Goal: Information Seeking & Learning: Learn about a topic

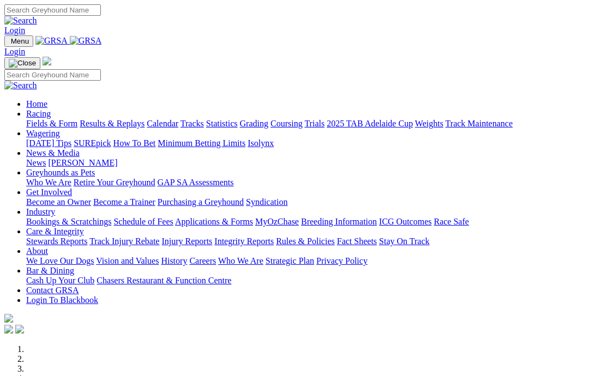
click at [80, 148] on link "News & Media" at bounding box center [52, 152] width 53 height 9
click at [46, 158] on link "News" at bounding box center [36, 162] width 20 height 9
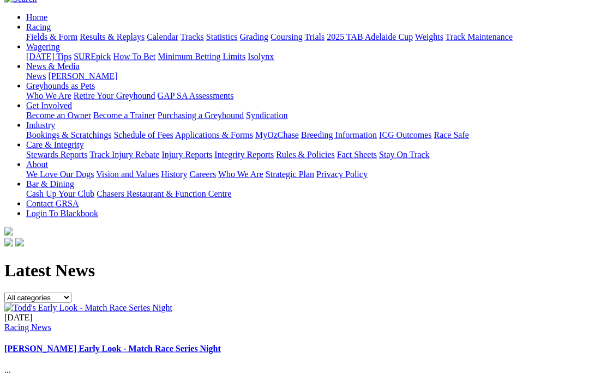
scroll to position [107, 0]
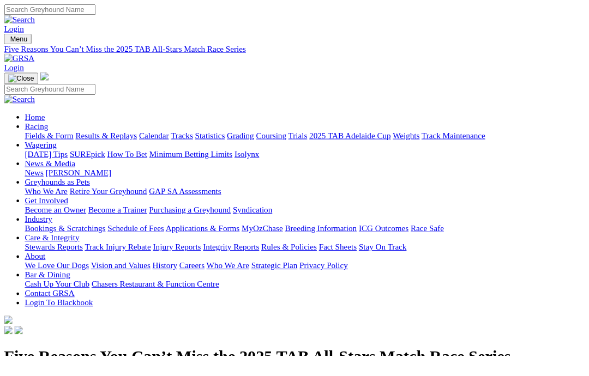
click at [51, 129] on link "Racing" at bounding box center [38, 133] width 25 height 9
click at [41, 139] on link "Fields & Form" at bounding box center [51, 143] width 51 height 9
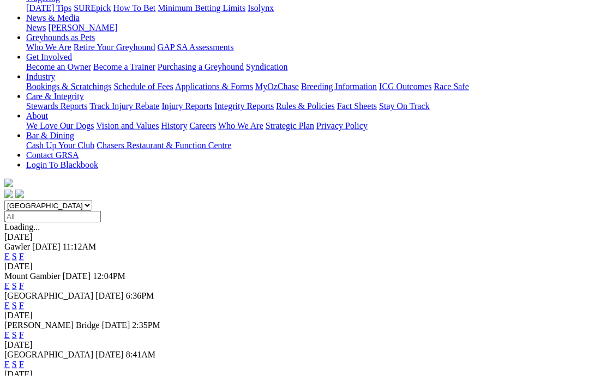
scroll to position [155, 0]
click at [24, 301] on link "F" at bounding box center [21, 305] width 5 height 9
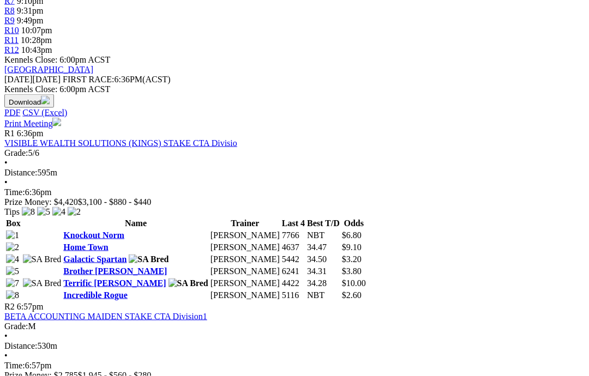
scroll to position [451, 0]
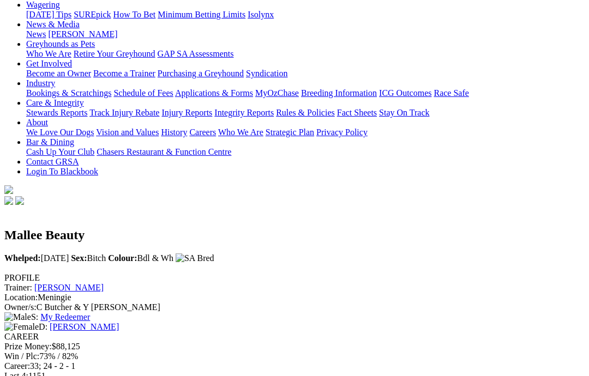
scroll to position [79, 0]
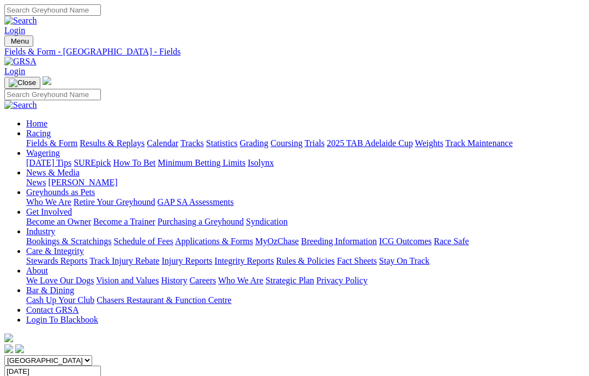
scroll to position [495, 0]
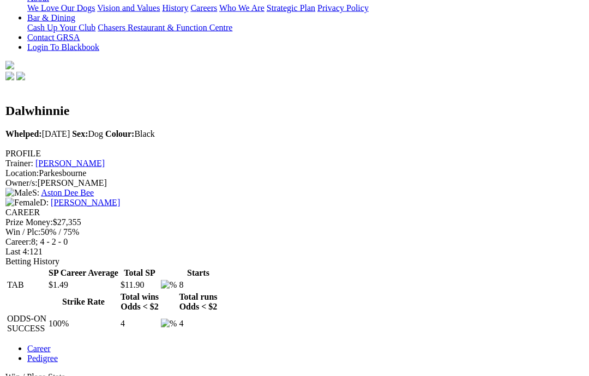
scroll to position [273, 0]
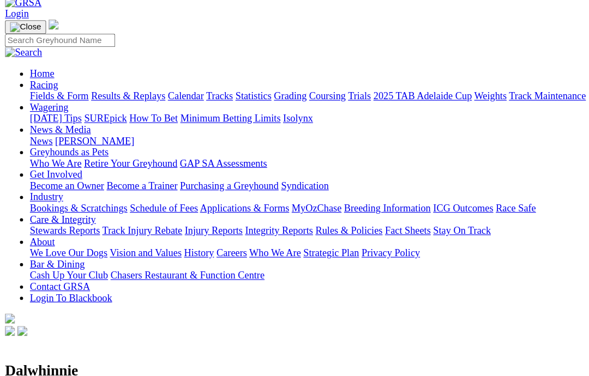
scroll to position [8, 0]
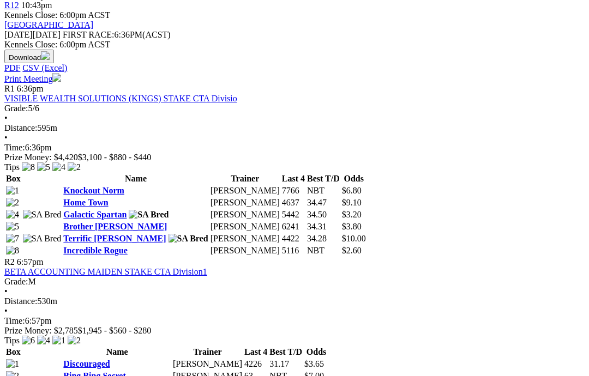
scroll to position [472, 0]
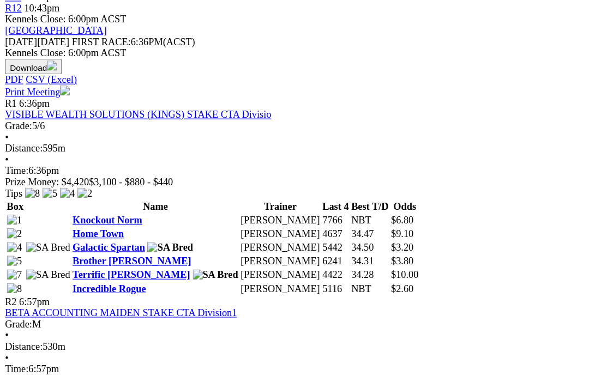
scroll to position [484, 0]
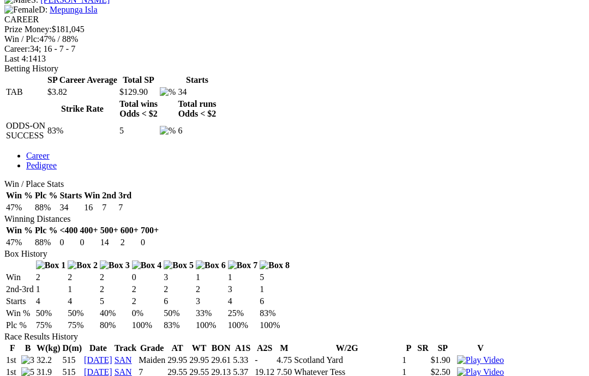
scroll to position [436, 0]
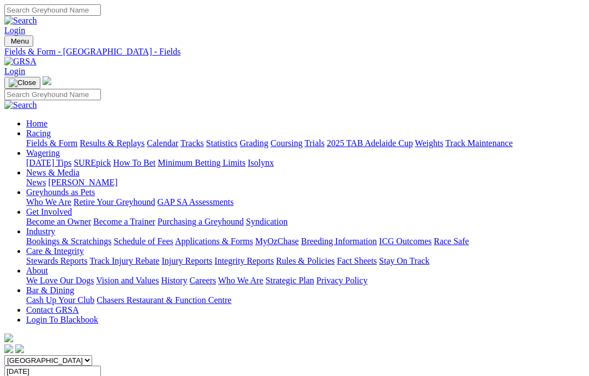
scroll to position [532, 0]
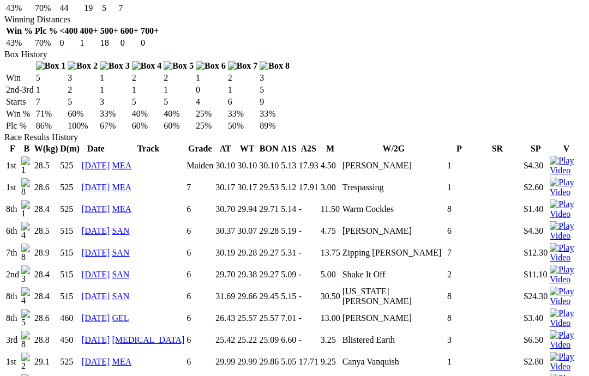
scroll to position [663, 0]
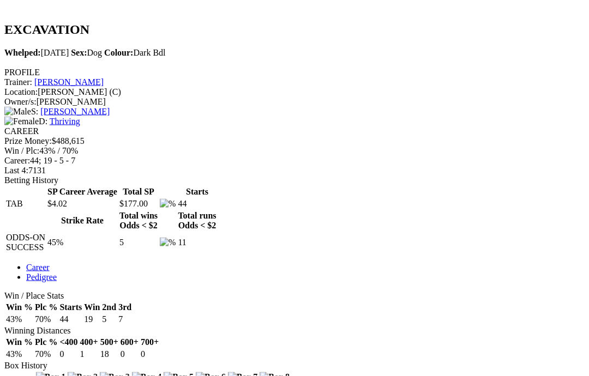
scroll to position [310, 0]
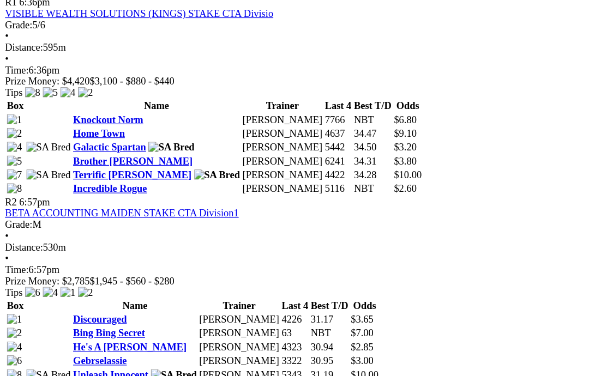
scroll to position [505, 0]
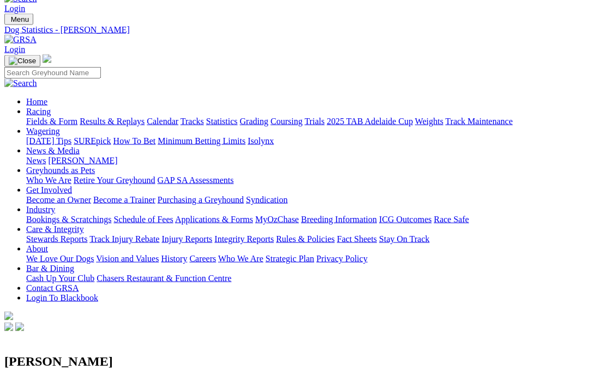
scroll to position [28, 0]
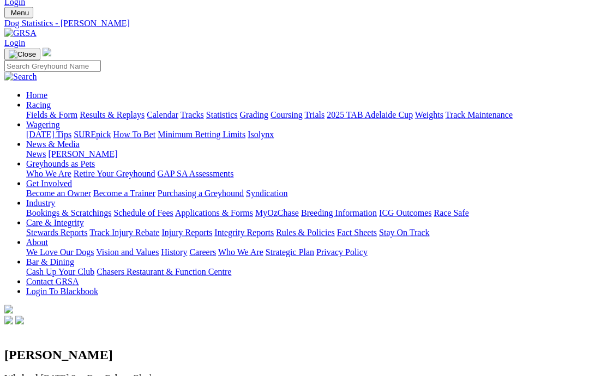
click at [84, 218] on link "Care & Integrity" at bounding box center [55, 222] width 58 height 9
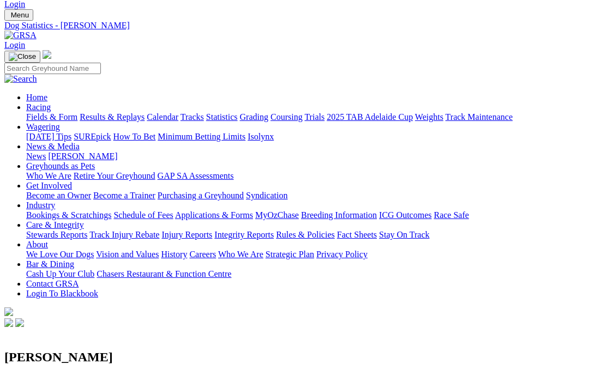
click at [274, 230] on link "Integrity Reports" at bounding box center [243, 234] width 59 height 9
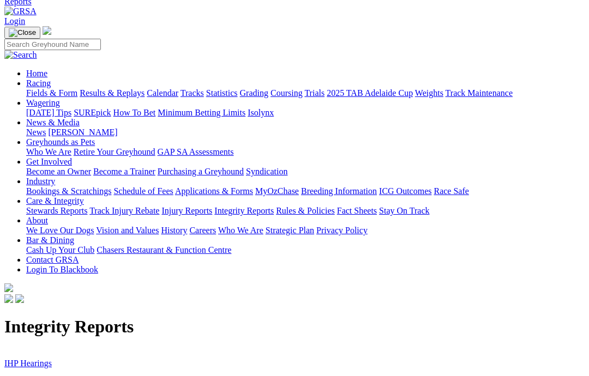
scroll to position [102, 0]
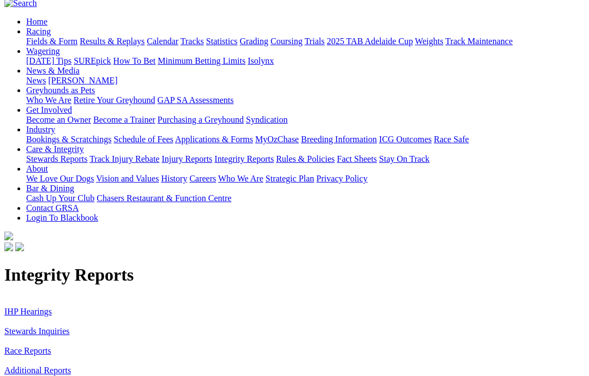
click at [19, 327] on link "Stewards Inquiries" at bounding box center [36, 331] width 65 height 9
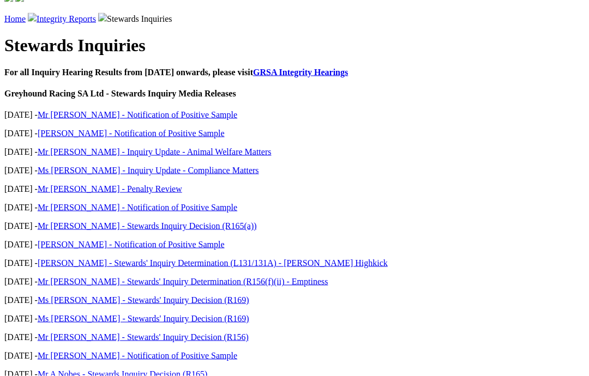
scroll to position [352, 0]
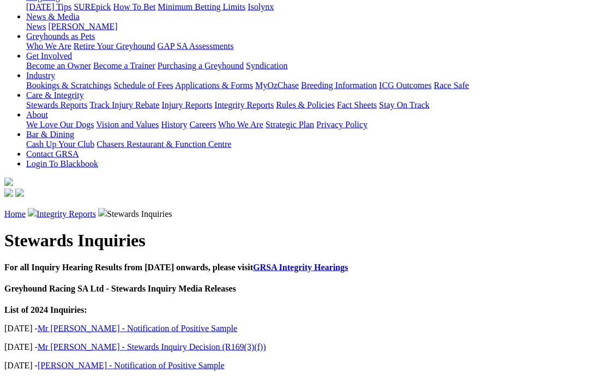
scroll to position [157, 0]
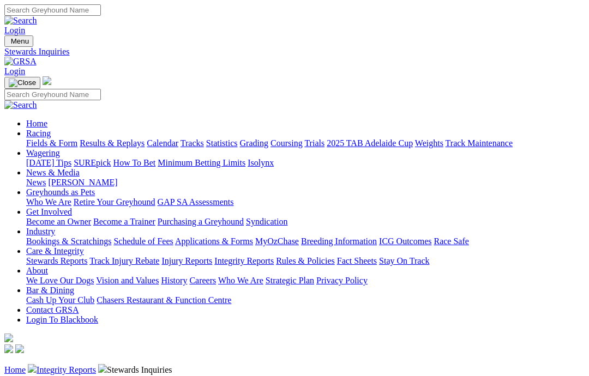
scroll to position [201, 0]
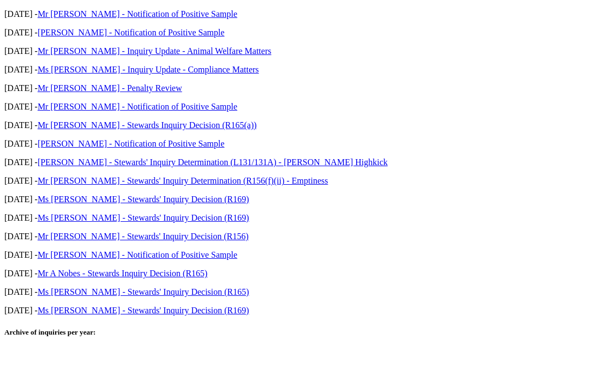
scroll to position [442, 0]
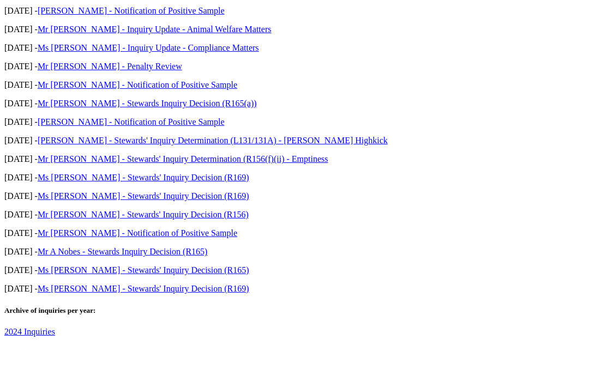
click at [25, 376] on link "2023 Inquiries" at bounding box center [29, 382] width 51 height 9
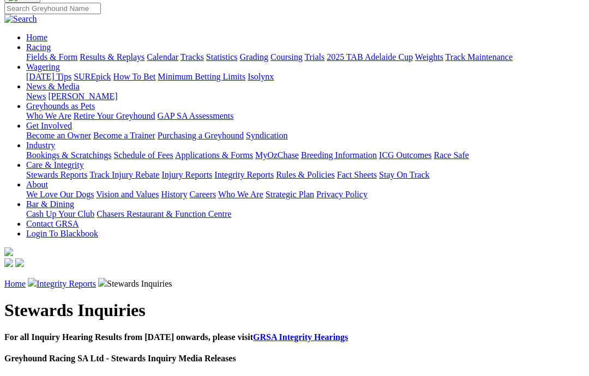
scroll to position [63, 0]
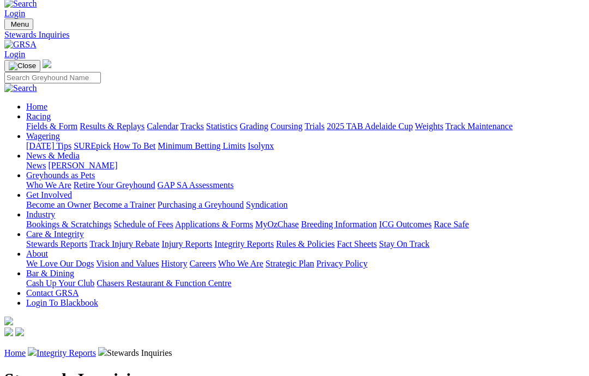
scroll to position [16, 0]
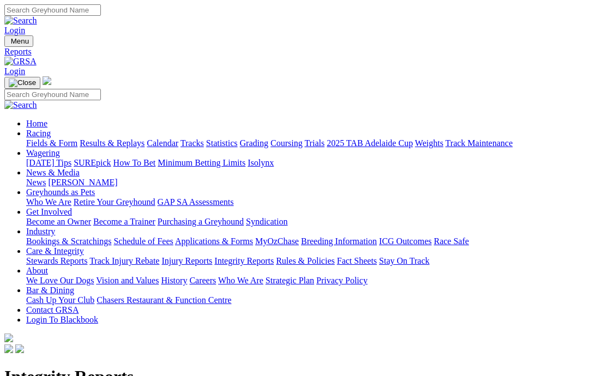
scroll to position [146, 0]
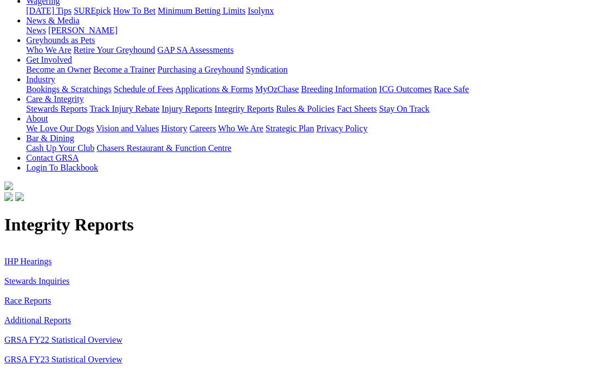
click at [22, 263] on link "IHP Hearings" at bounding box center [27, 267] width 47 height 9
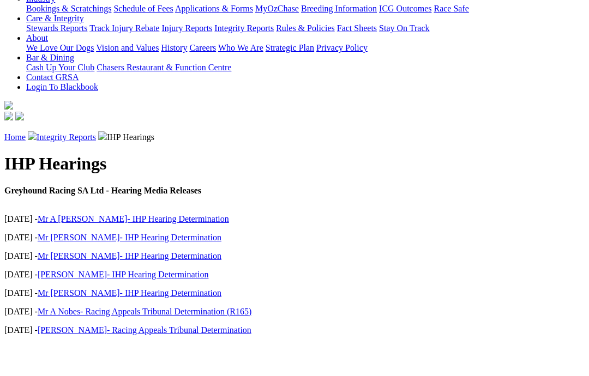
scroll to position [281, 0]
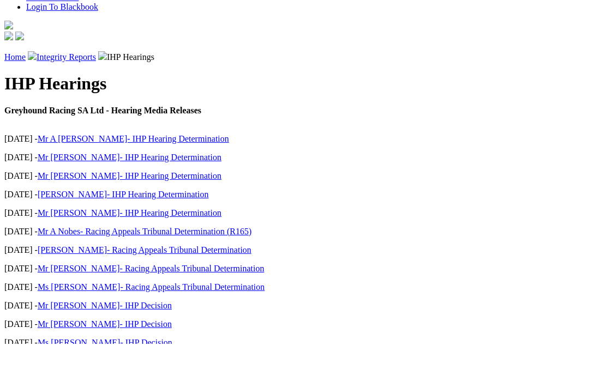
click at [76, 370] on link "Ms [PERSON_NAME]- IHP Decision" at bounding box center [105, 374] width 135 height 9
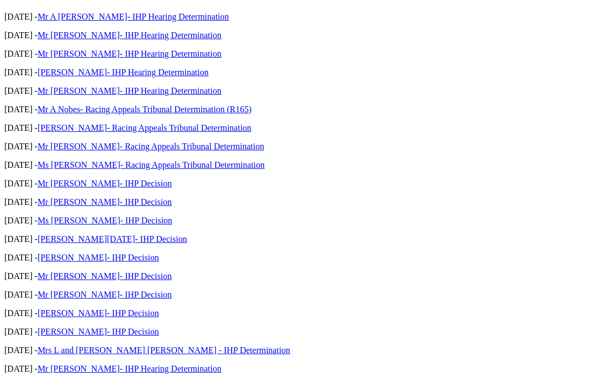
scroll to position [436, 0]
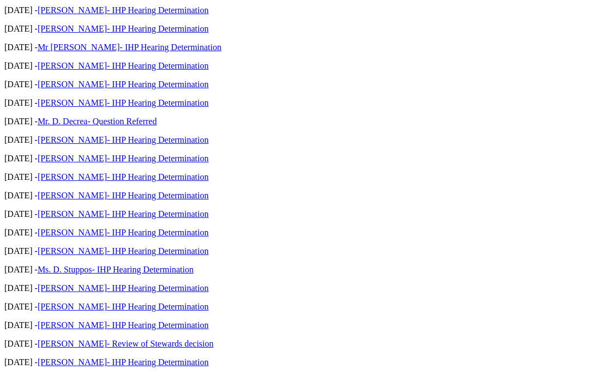
scroll to position [1184, 2]
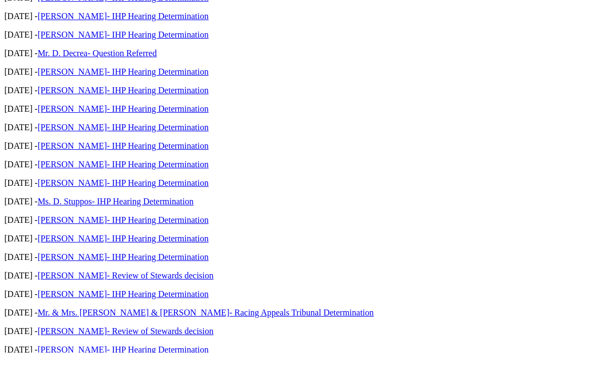
scroll to position [1202, 2]
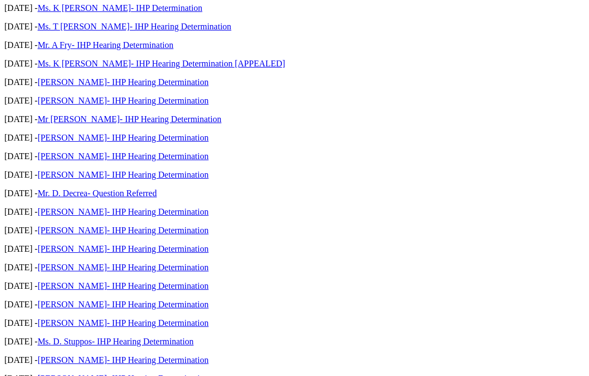
scroll to position [1108, 2]
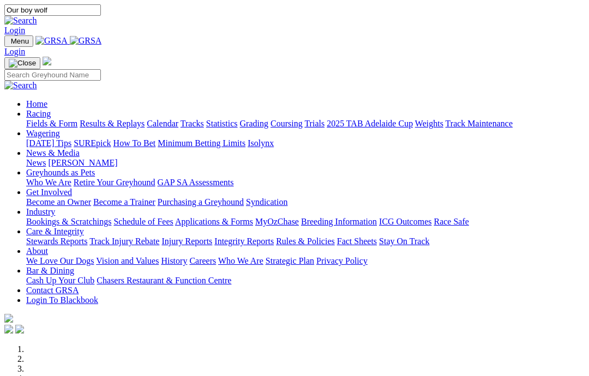
type input "Our boy wolf"
click at [37, 16] on img at bounding box center [20, 21] width 33 height 10
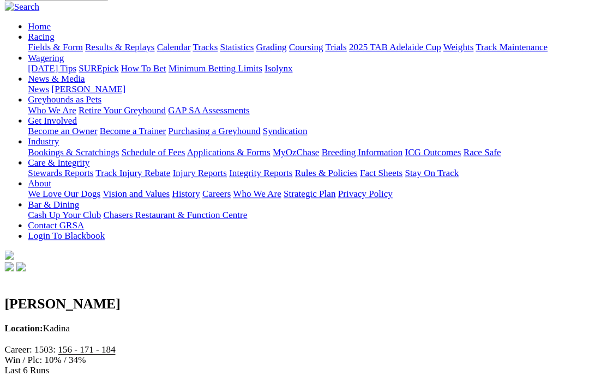
scroll to position [97, 0]
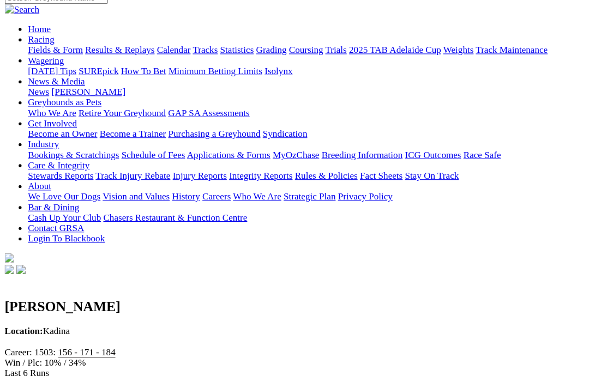
click at [53, 373] on link "Bonmati" at bounding box center [51, 377] width 30 height 9
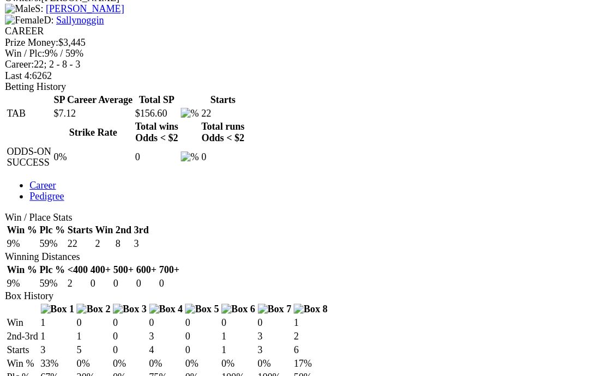
scroll to position [453, 0]
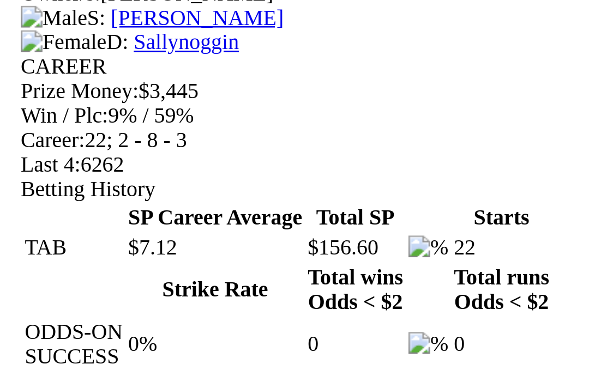
scroll to position [452, 0]
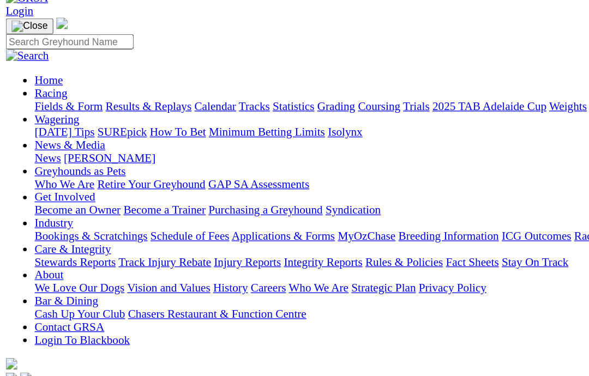
scroll to position [4, 0]
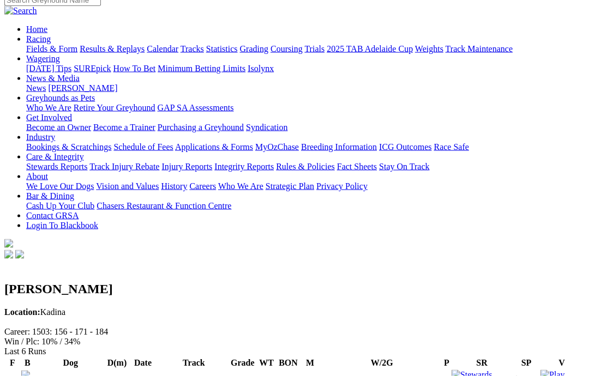
scroll to position [95, 0]
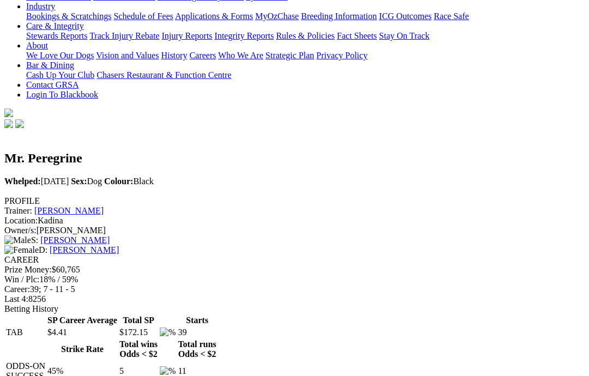
scroll to position [220, 0]
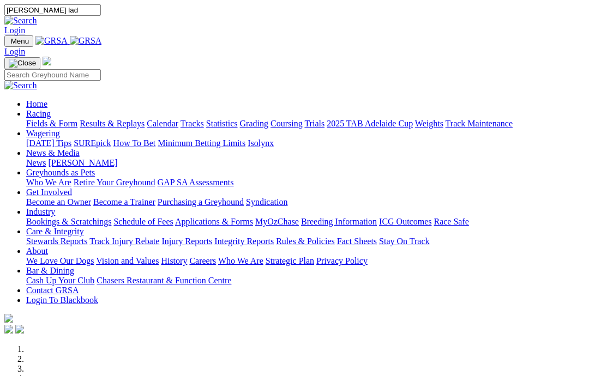
type input "[PERSON_NAME] lad"
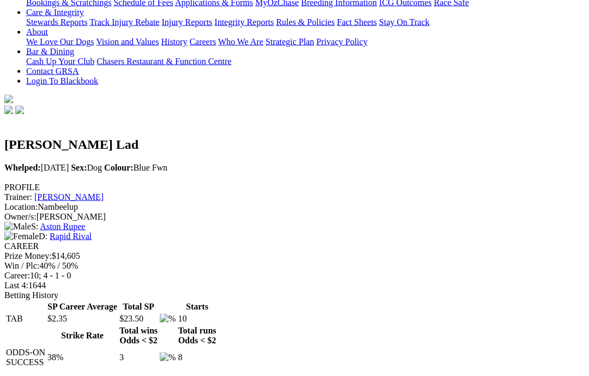
scroll to position [283, 0]
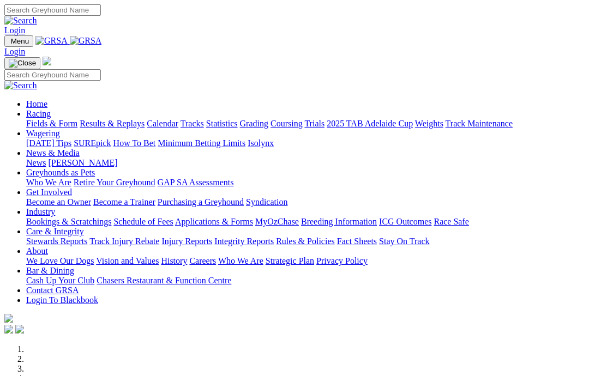
click at [101, 13] on input "Search" at bounding box center [52, 9] width 97 height 11
type input "Moment owned"
click at [37, 16] on img at bounding box center [20, 21] width 33 height 10
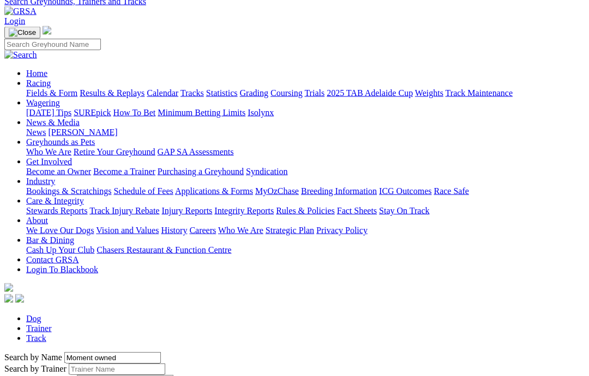
scroll to position [127, 0]
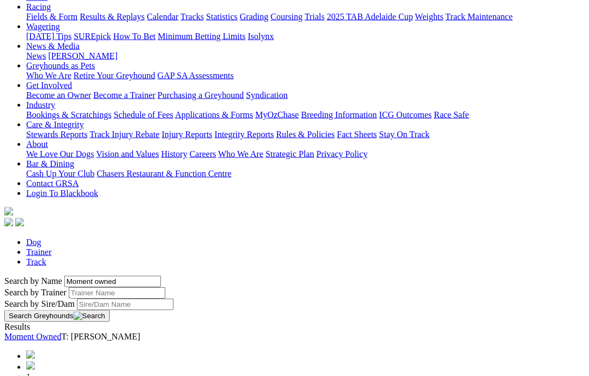
click at [61, 332] on link "Moment Owned" at bounding box center [32, 336] width 57 height 9
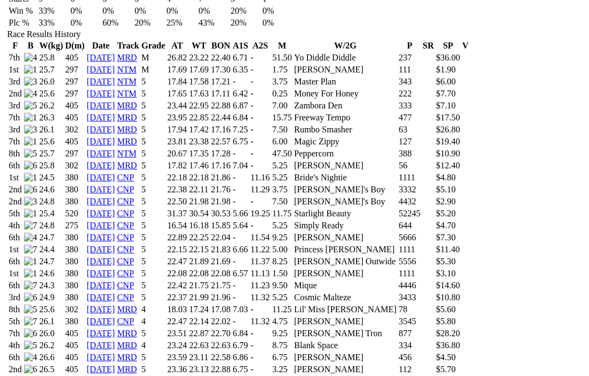
scroll to position [724, 0]
